Goal: Transaction & Acquisition: Subscribe to service/newsletter

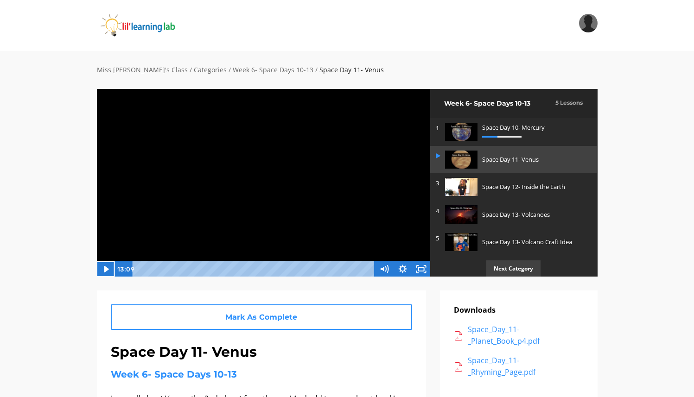
scroll to position [0, 0]
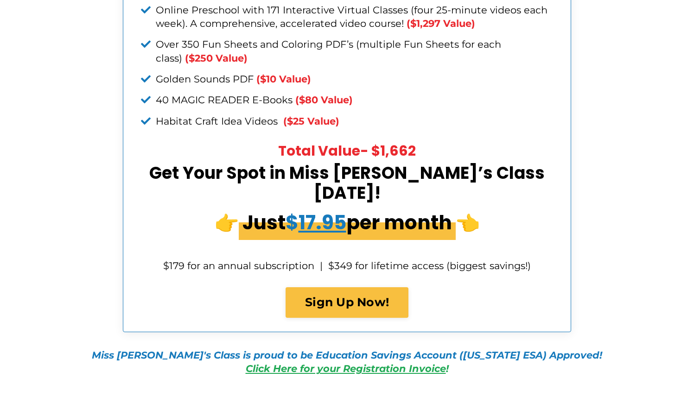
scroll to position [3532, 0]
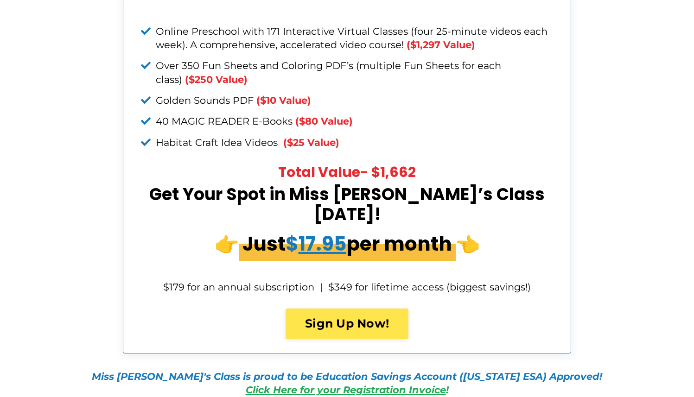
click at [331, 309] on link "Sign Up Now!" at bounding box center [347, 324] width 123 height 31
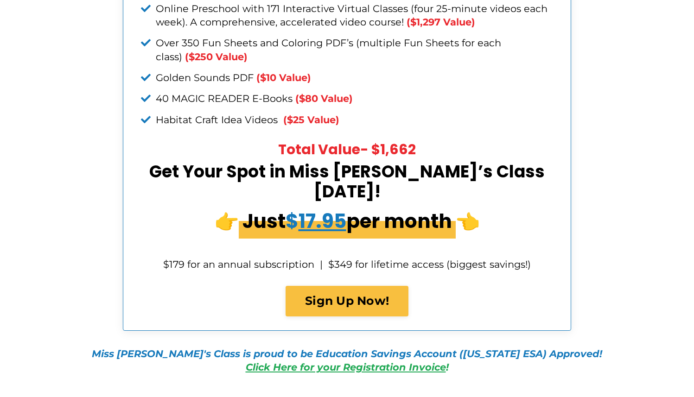
scroll to position [3575, 0]
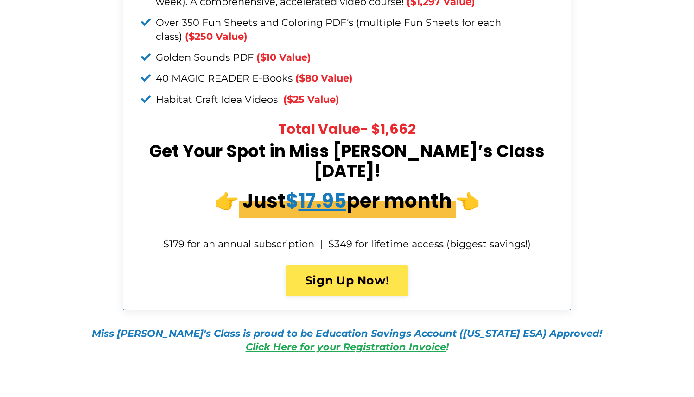
click at [327, 266] on link "Sign Up Now!" at bounding box center [347, 281] width 123 height 31
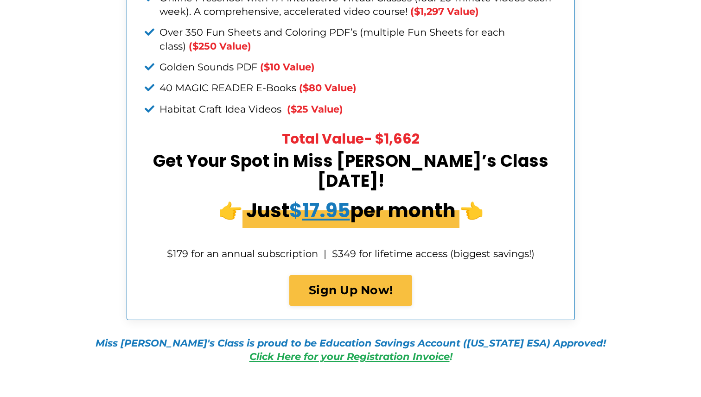
scroll to position [3557, 0]
